Goal: Navigation & Orientation: Go to known website

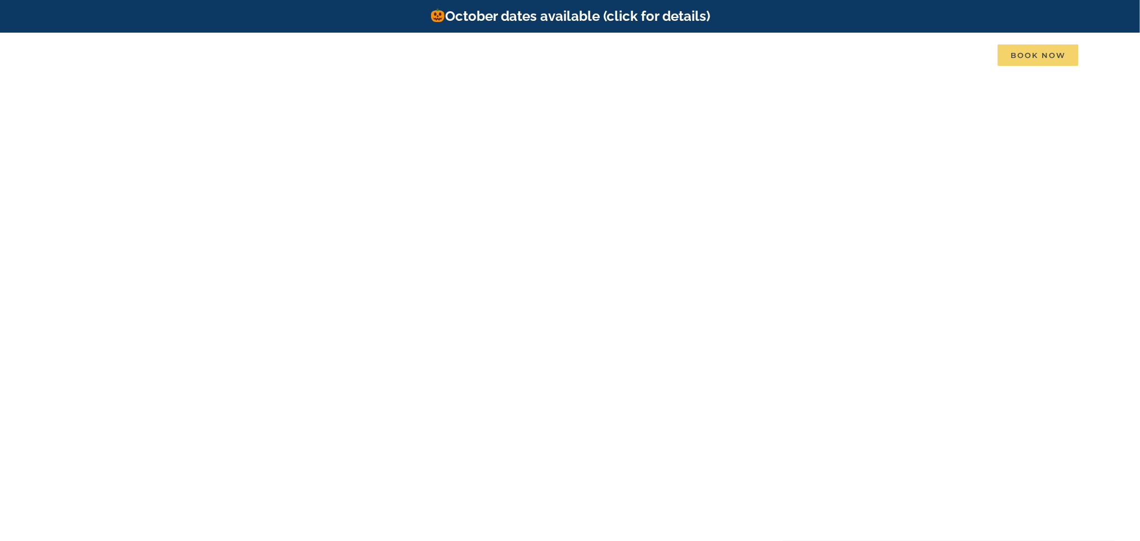
click at [1022, 53] on span "Book Now" at bounding box center [1037, 54] width 81 height 21
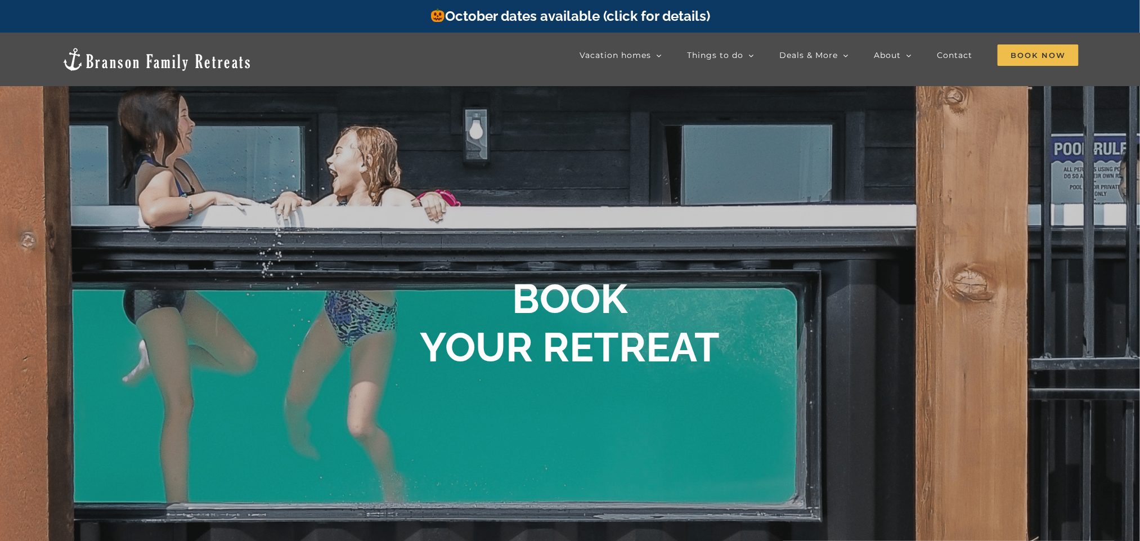
click at [1022, 53] on span "Book Now" at bounding box center [1037, 54] width 81 height 21
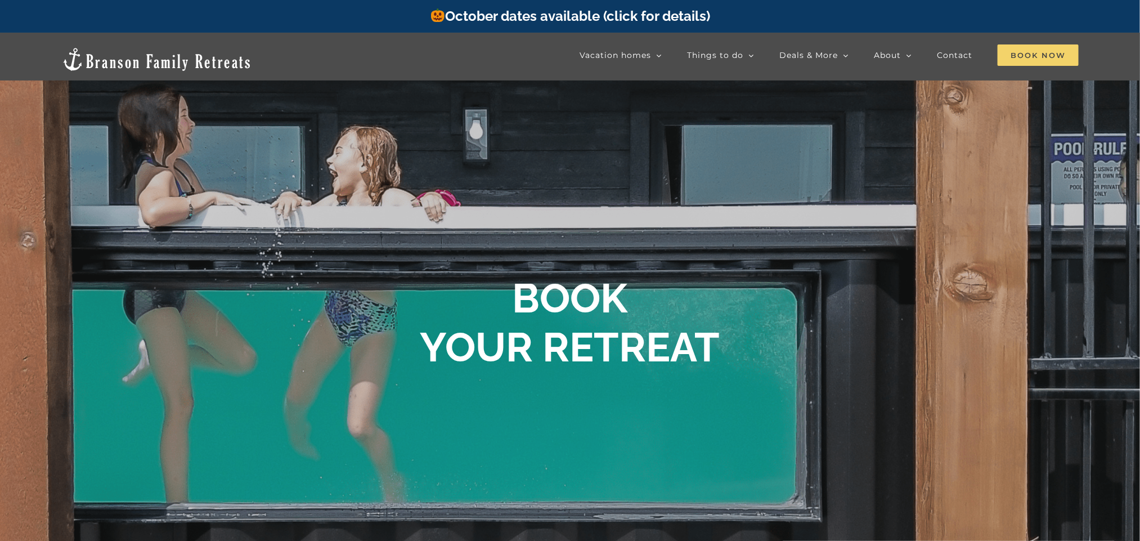
click at [1022, 63] on span "Book Now" at bounding box center [1037, 54] width 81 height 21
click at [73, 52] on img at bounding box center [156, 59] width 191 height 25
